Goal: Use online tool/utility

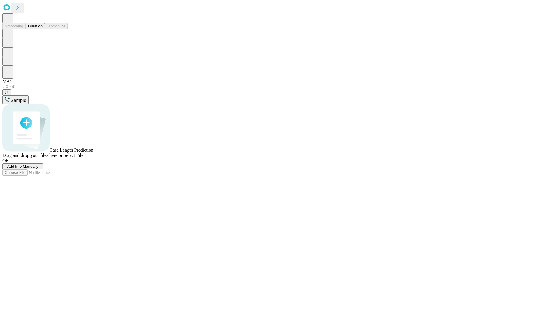
click at [43, 29] on button "Duration" at bounding box center [35, 26] width 19 height 6
click at [26, 98] on span "Sample" at bounding box center [18, 100] width 16 height 5
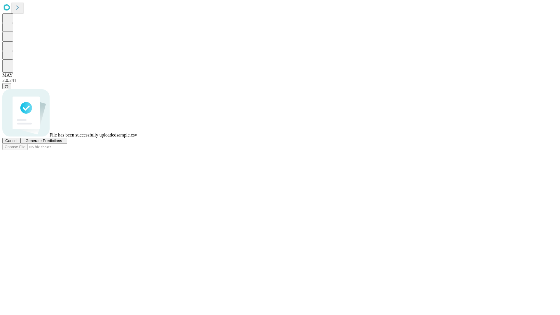
click at [62, 143] on span "Generate Predictions" at bounding box center [43, 140] width 36 height 4
